Goal: Download file/media

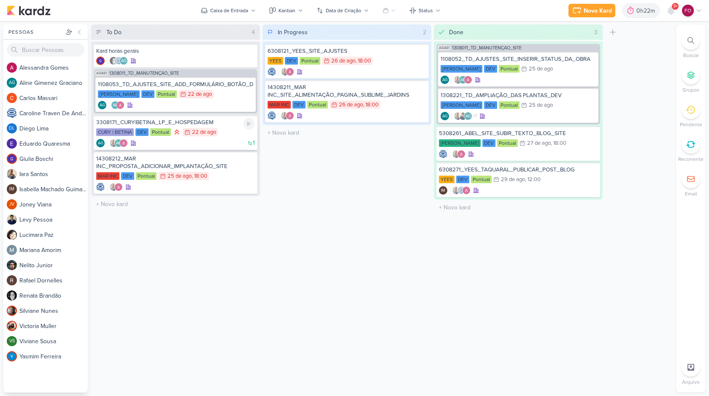
click at [230, 120] on div "3308171_CURY|BETINA_LP_E_HOSPEDAGEM" at bounding box center [175, 123] width 159 height 8
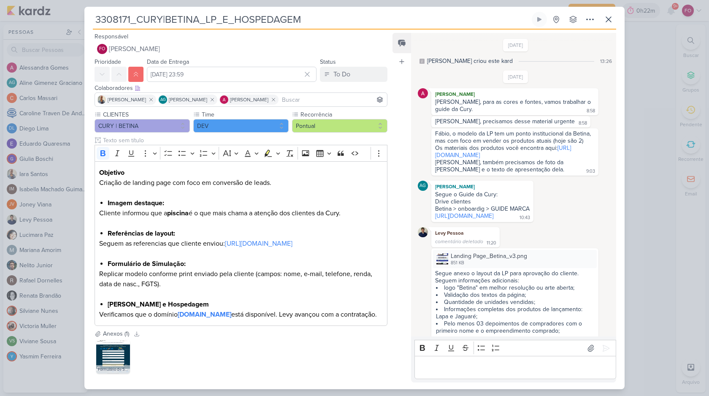
scroll to position [750, 0]
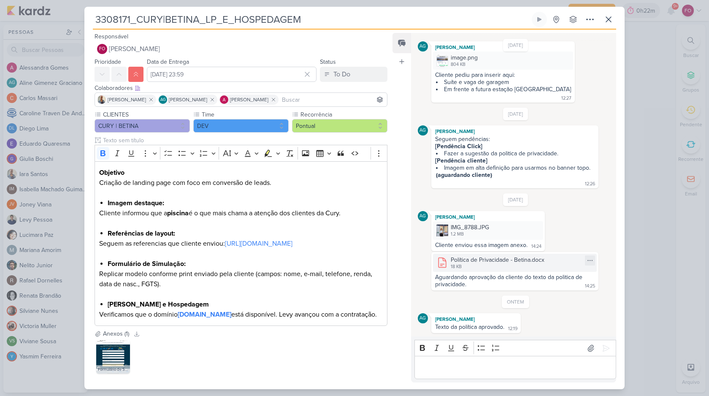
click at [482, 262] on div "Política de Privacidade - Betina.docx" at bounding box center [498, 259] width 94 height 9
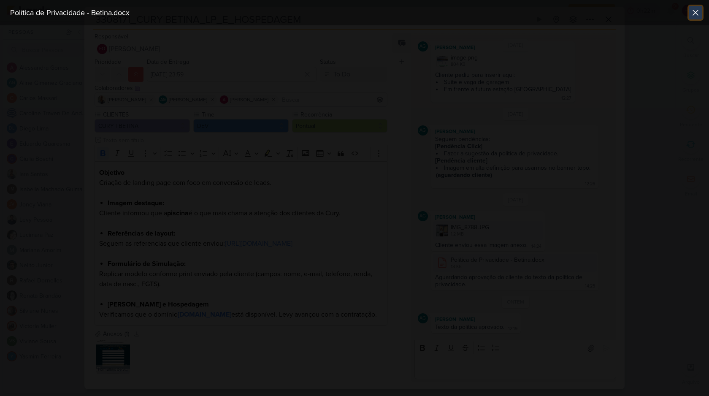
click at [696, 14] on icon at bounding box center [695, 13] width 10 height 10
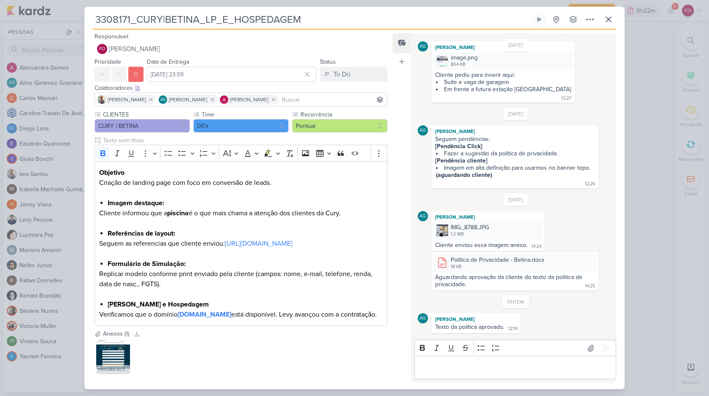
click at [457, 357] on div "Editor editing area: main" at bounding box center [515, 367] width 202 height 23
click at [454, 368] on p "Editor editing area: main" at bounding box center [515, 368] width 193 height 10
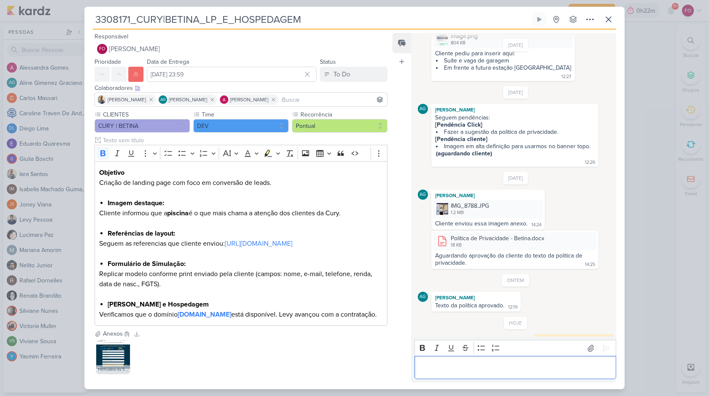
scroll to position [784, 0]
